Goal: Information Seeking & Learning: Find specific fact

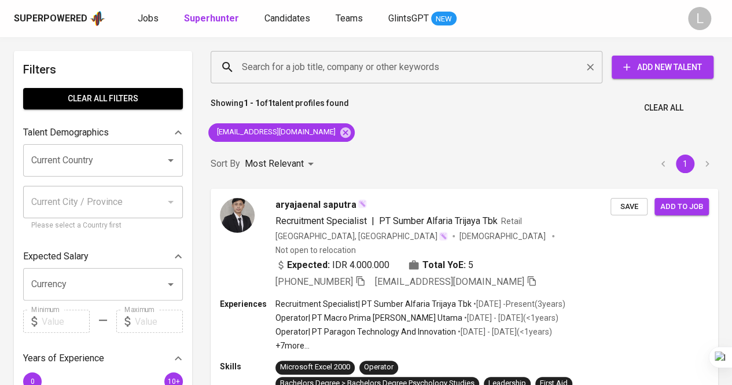
drag, startPoint x: 0, startPoint y: 0, endPoint x: 322, endPoint y: 70, distance: 329.1
click at [322, 70] on input "Search for a job title, company or other keywords" at bounding box center [409, 67] width 341 height 22
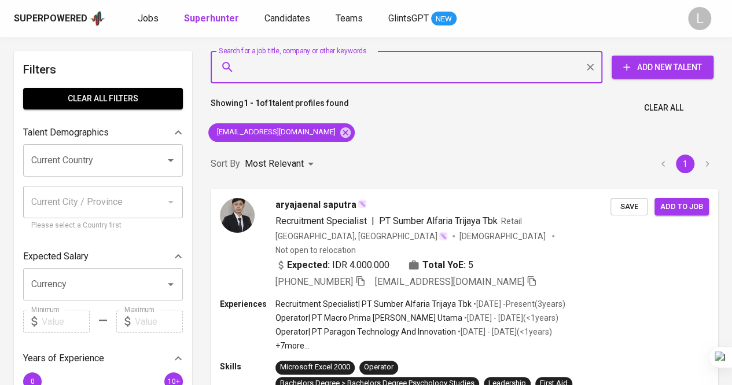
paste input "[EMAIL_ADDRESS][DOMAIN_NAME]"
type input "[EMAIL_ADDRESS][DOMAIN_NAME]"
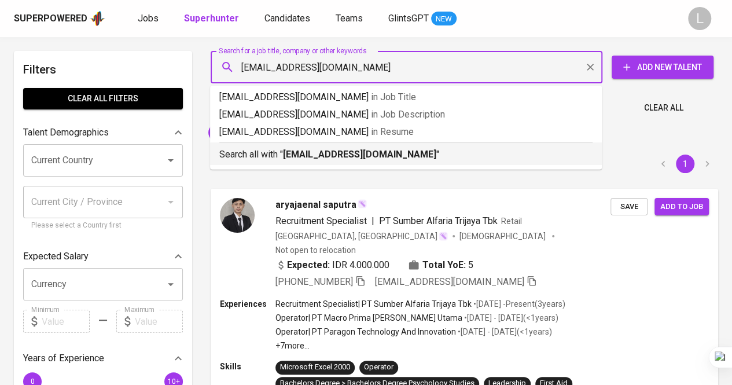
click at [320, 158] on b "[EMAIL_ADDRESS][DOMAIN_NAME]" at bounding box center [359, 154] width 153 height 11
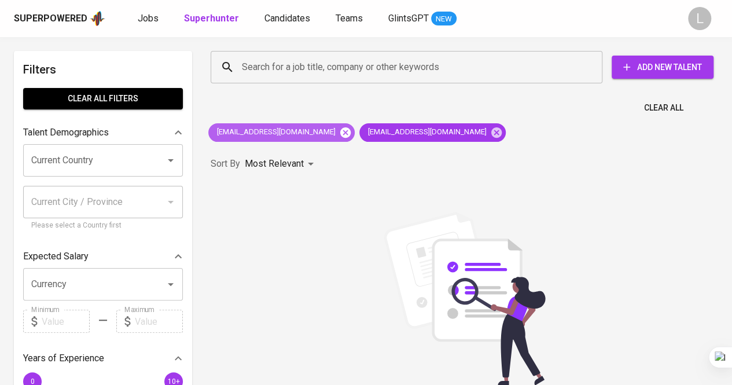
click at [339, 137] on icon at bounding box center [345, 132] width 13 height 13
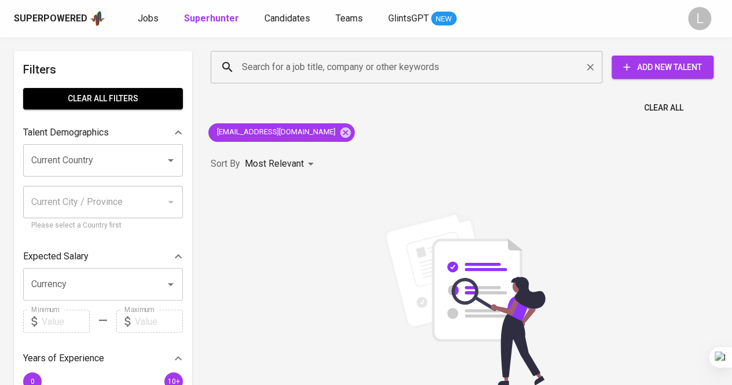
click at [358, 56] on div "Search for a job title, company or other keywords" at bounding box center [407, 67] width 392 height 32
paste input "[EMAIL_ADDRESS][DOMAIN_NAME]"
type input "[EMAIL_ADDRESS][DOMAIN_NAME]"
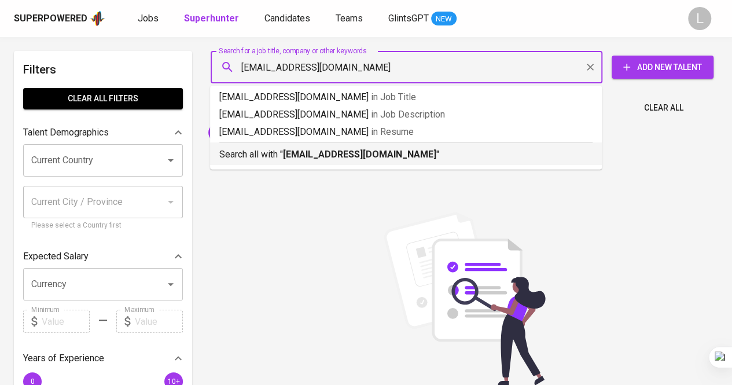
click at [341, 153] on b "[EMAIL_ADDRESS][DOMAIN_NAME]" at bounding box center [359, 154] width 153 height 11
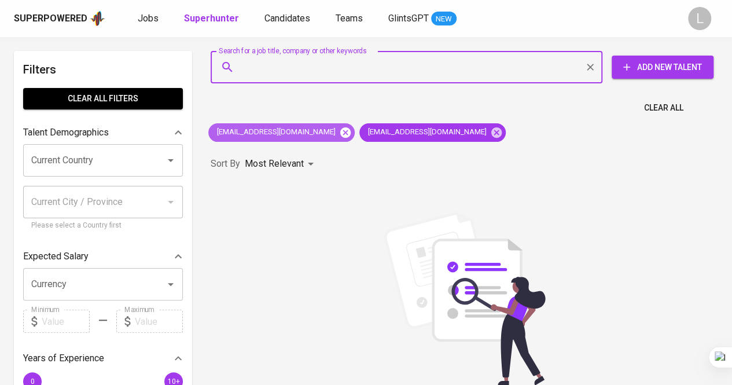
click at [339, 131] on icon at bounding box center [345, 132] width 13 height 13
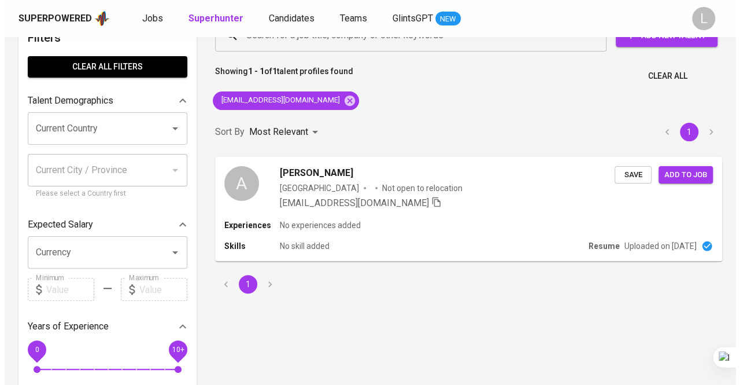
scroll to position [32, 0]
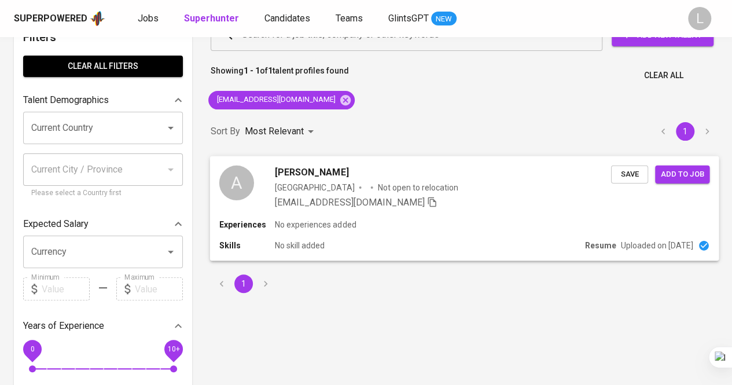
click at [311, 157] on div "A Azzizah Nurhalisa [GEOGRAPHIC_DATA] Not open to relocation [EMAIL_ADDRESS][DO…" at bounding box center [464, 187] width 509 height 62
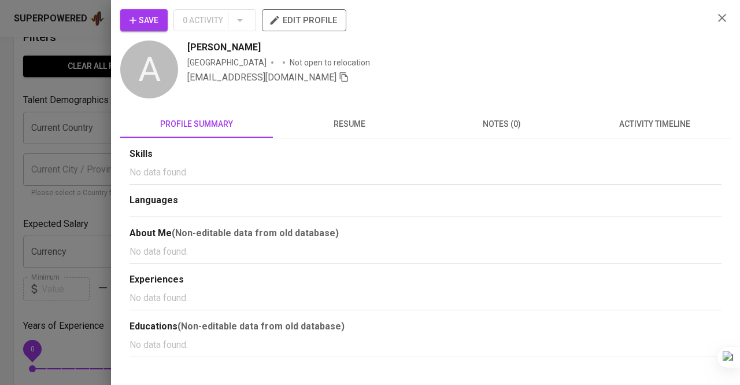
click at [333, 118] on span "resume" at bounding box center [349, 124] width 139 height 14
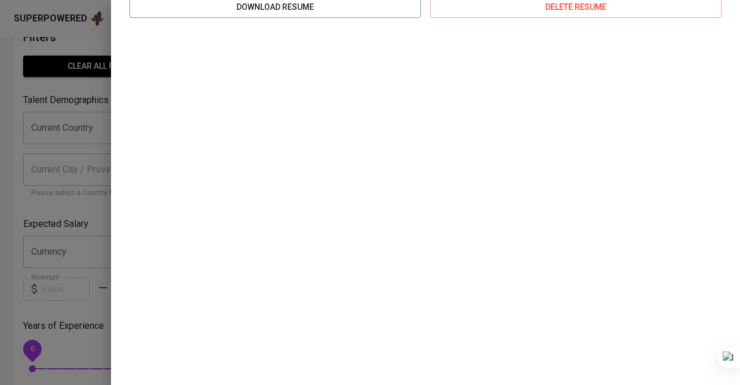
scroll to position [189, 0]
